Goal: Find specific page/section: Find specific page/section

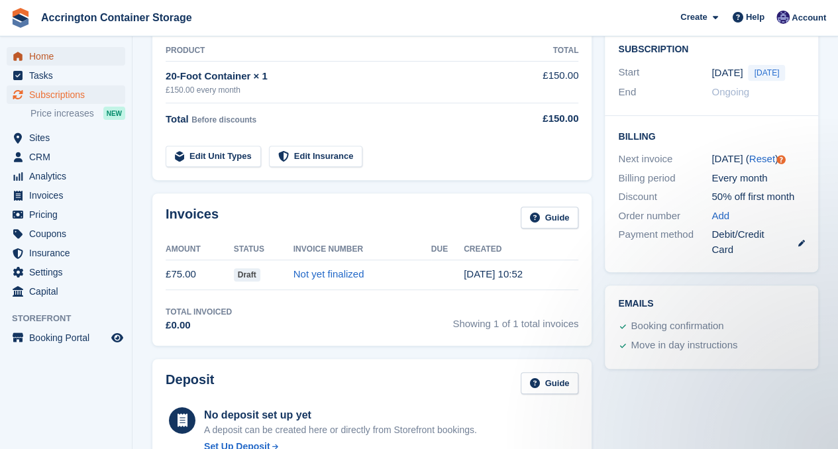
click at [60, 48] on span "Home" at bounding box center [68, 56] width 79 height 19
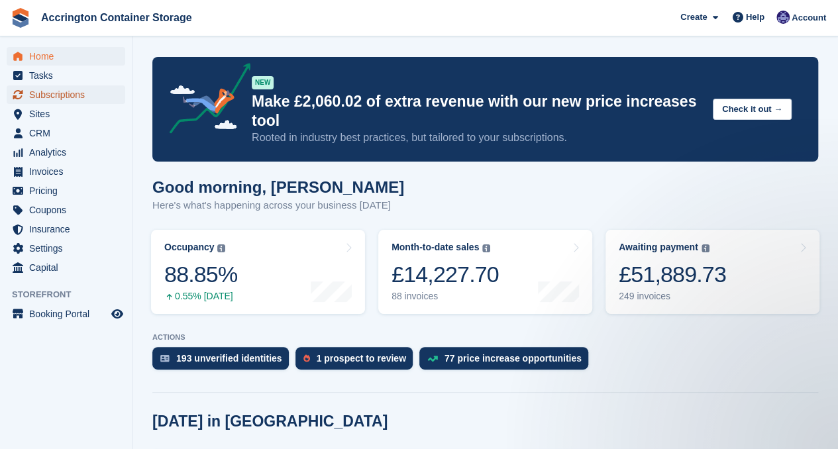
click at [58, 92] on span "Subscriptions" at bounding box center [68, 94] width 79 height 19
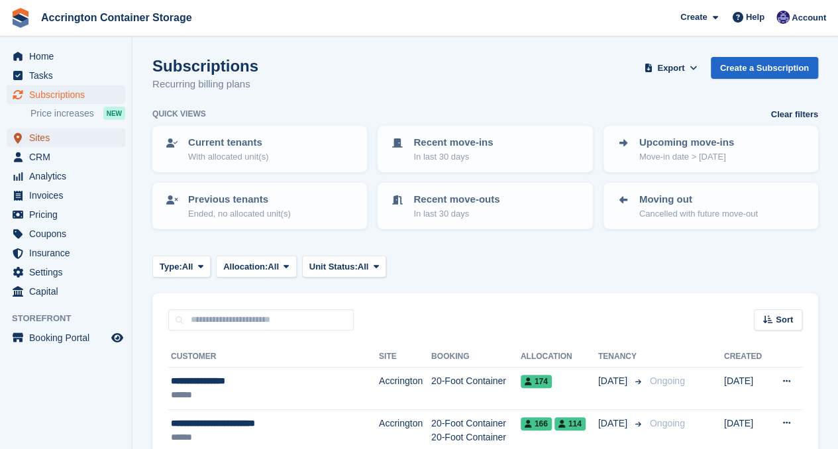
click at [75, 136] on span "Sites" at bounding box center [68, 137] width 79 height 19
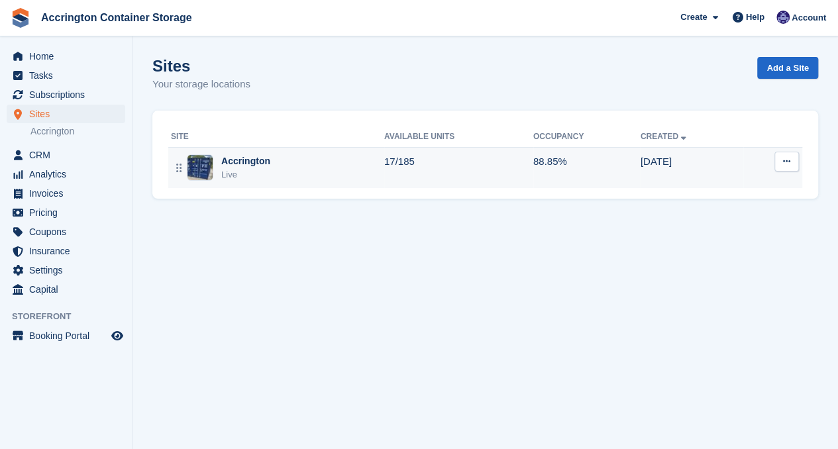
click at [239, 162] on div "Accrington" at bounding box center [245, 161] width 49 height 14
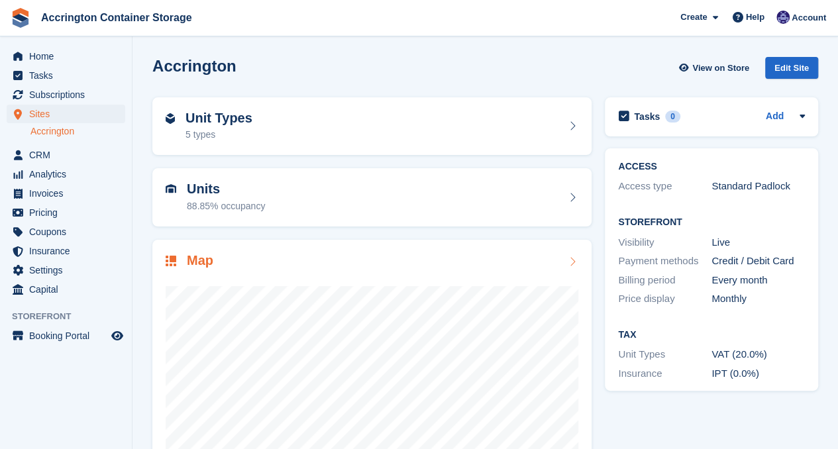
click at [322, 272] on div at bounding box center [372, 402] width 413 height 265
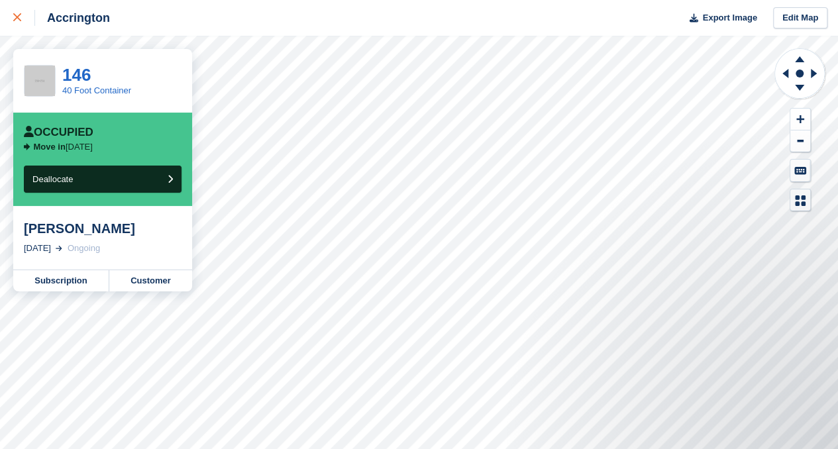
click at [16, 17] on icon at bounding box center [17, 17] width 8 height 8
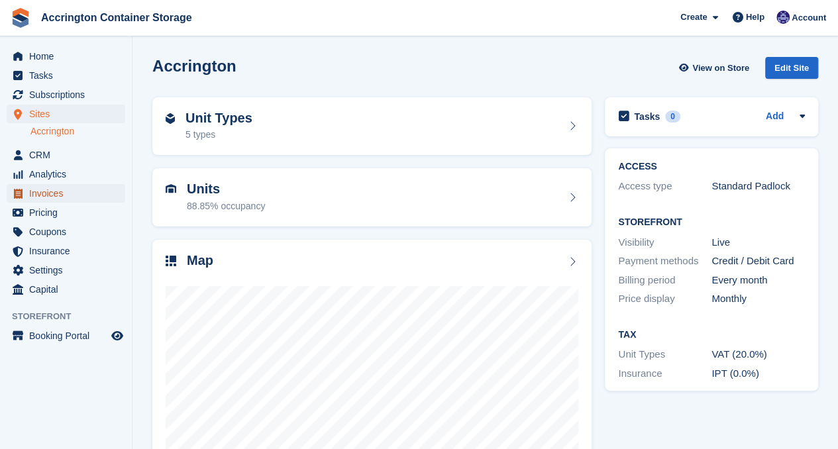
click at [39, 194] on span "Invoices" at bounding box center [68, 193] width 79 height 19
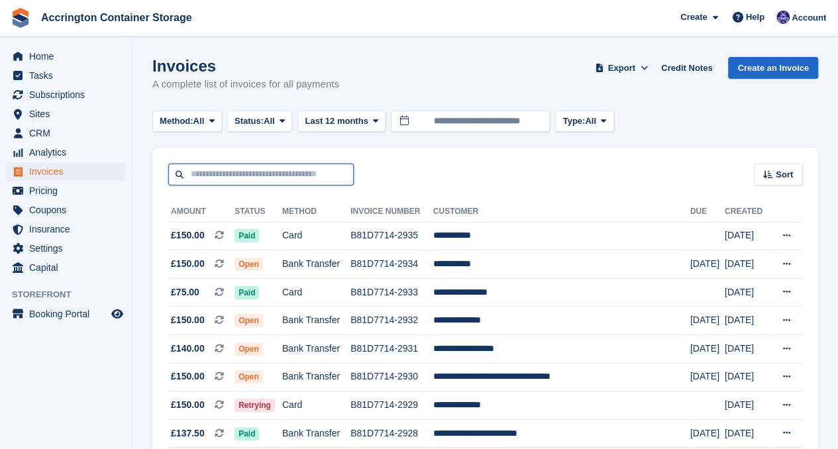
click at [210, 172] on input "text" at bounding box center [260, 175] width 185 height 22
type input "*****"
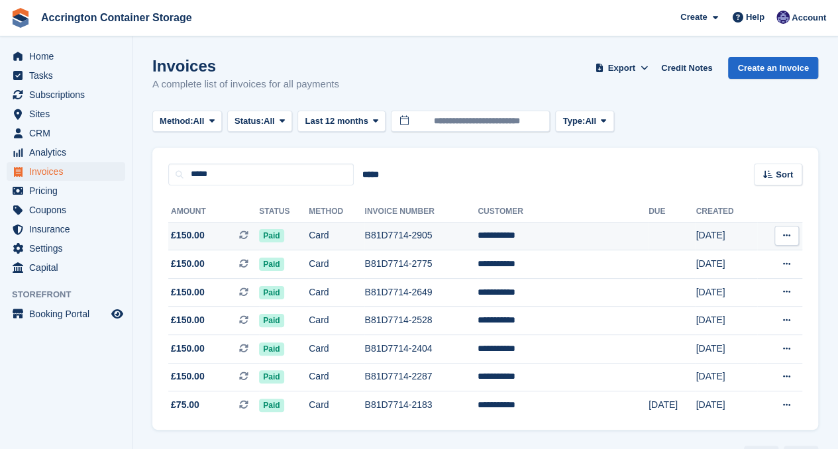
click at [364, 242] on td "Card" at bounding box center [337, 236] width 56 height 28
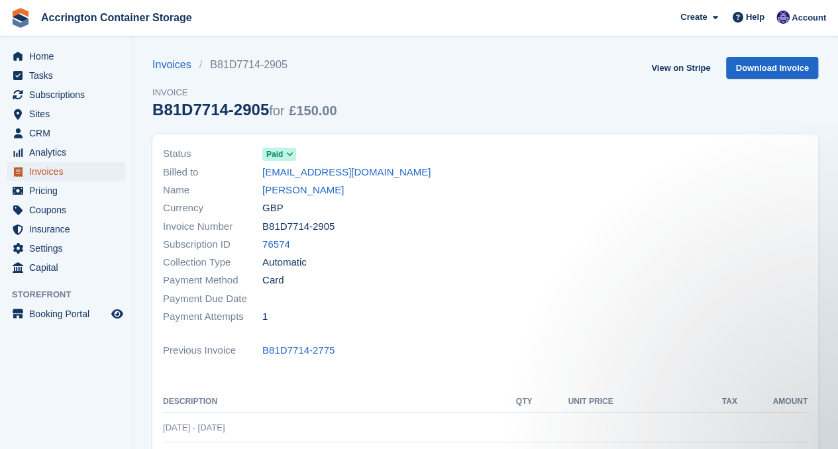
click at [42, 172] on span "Invoices" at bounding box center [68, 171] width 79 height 19
